Goal: Obtain resource: Obtain resource

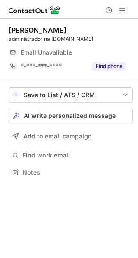
scroll to position [174, 138]
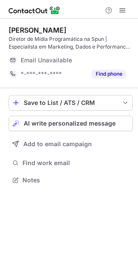
scroll to position [174, 138]
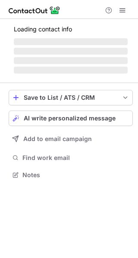
scroll to position [4, 4]
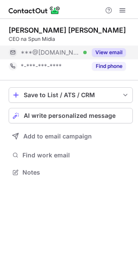
click at [108, 53] on button "View email" at bounding box center [109, 52] width 34 height 9
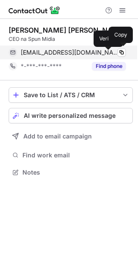
click at [108, 51] on div "manettijoaopedro@gmail.com Verified" at bounding box center [73, 53] width 105 height 8
